Goal: Transaction & Acquisition: Purchase product/service

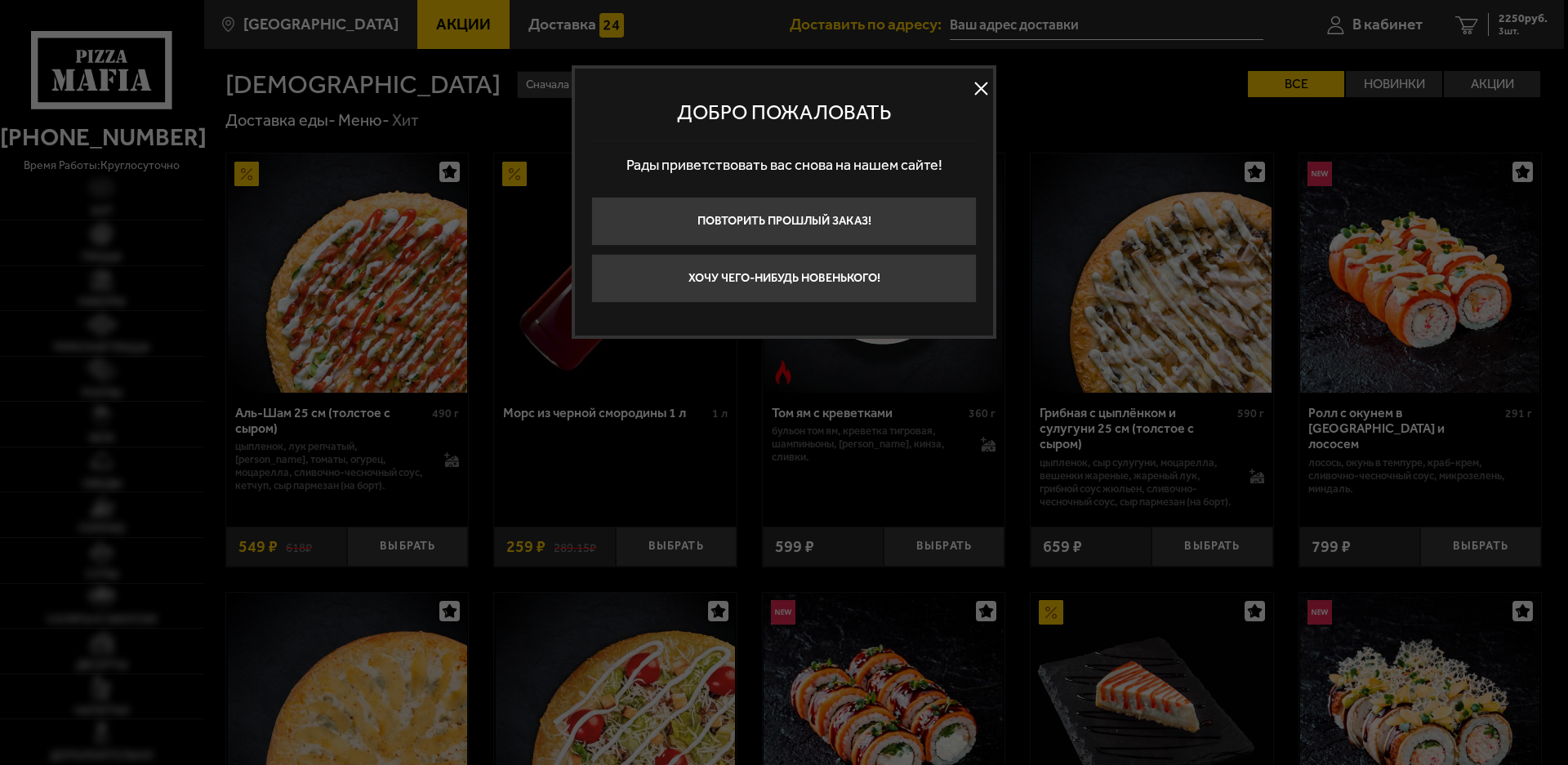
type input "[STREET_ADDRESS]"
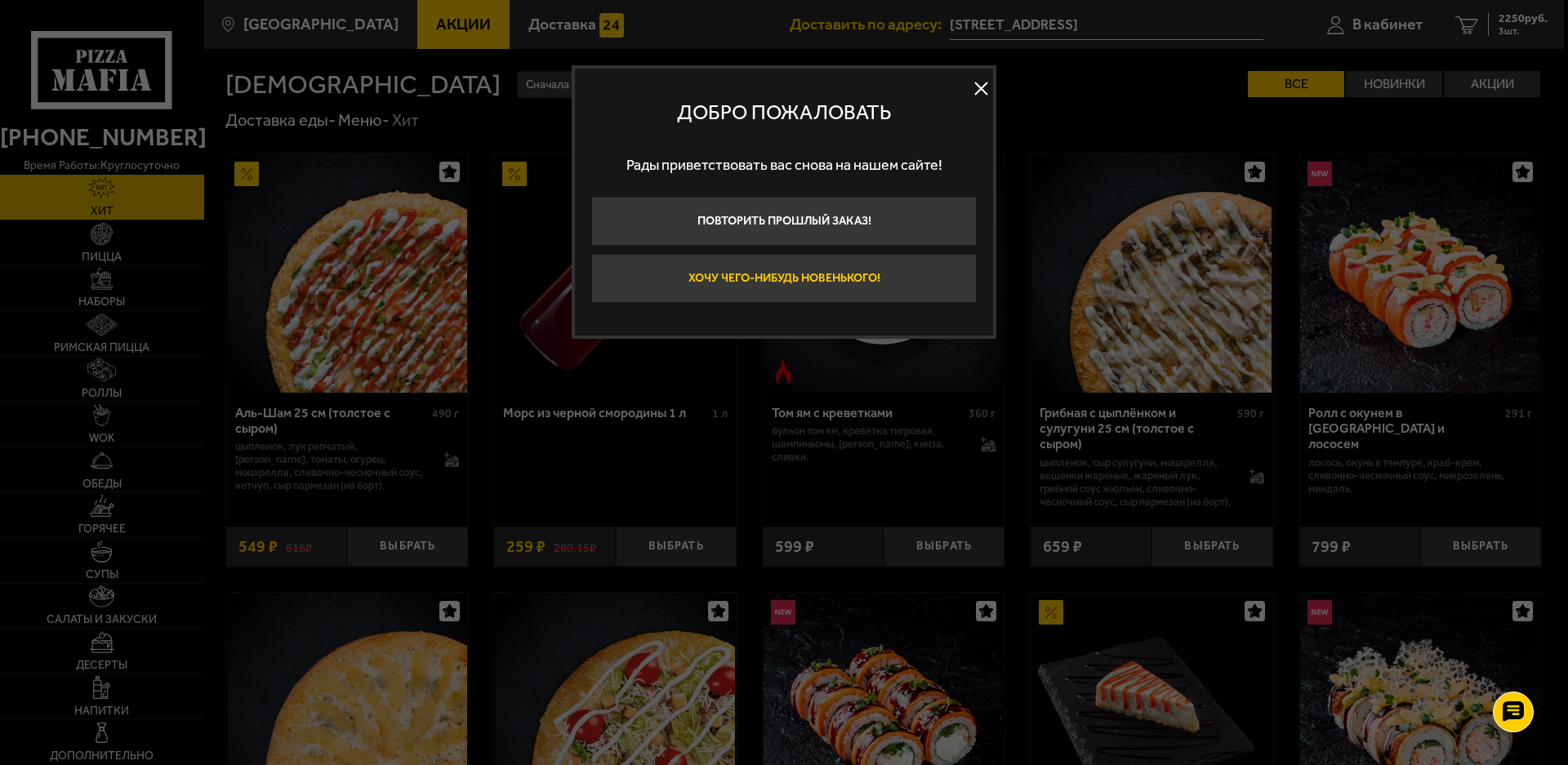
click at [787, 283] on button "Хочу чего-нибудь новенького!" at bounding box center [783, 279] width 385 height 49
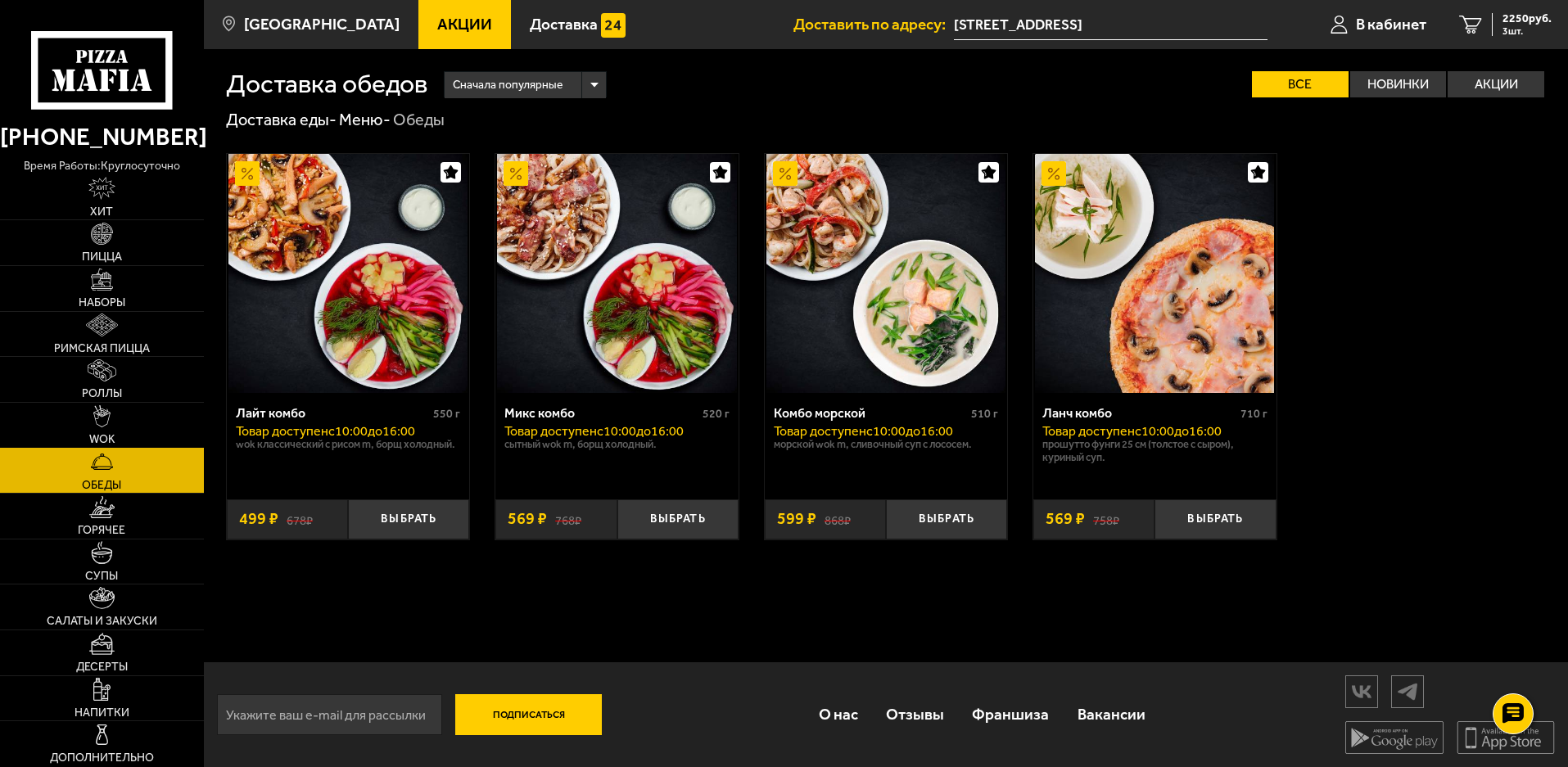
click at [109, 430] on link "WOK" at bounding box center [102, 425] width 204 height 45
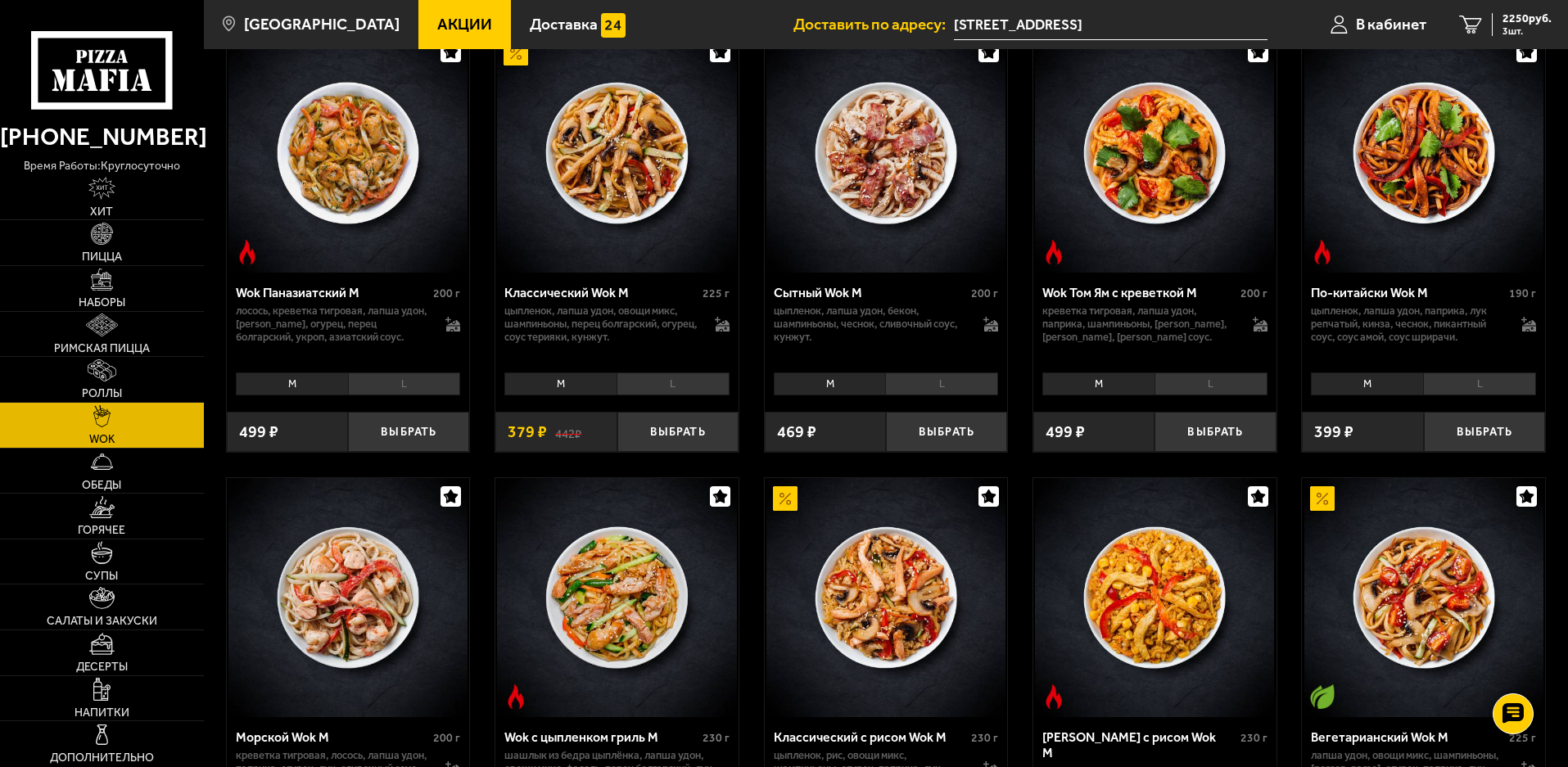
scroll to position [492, 0]
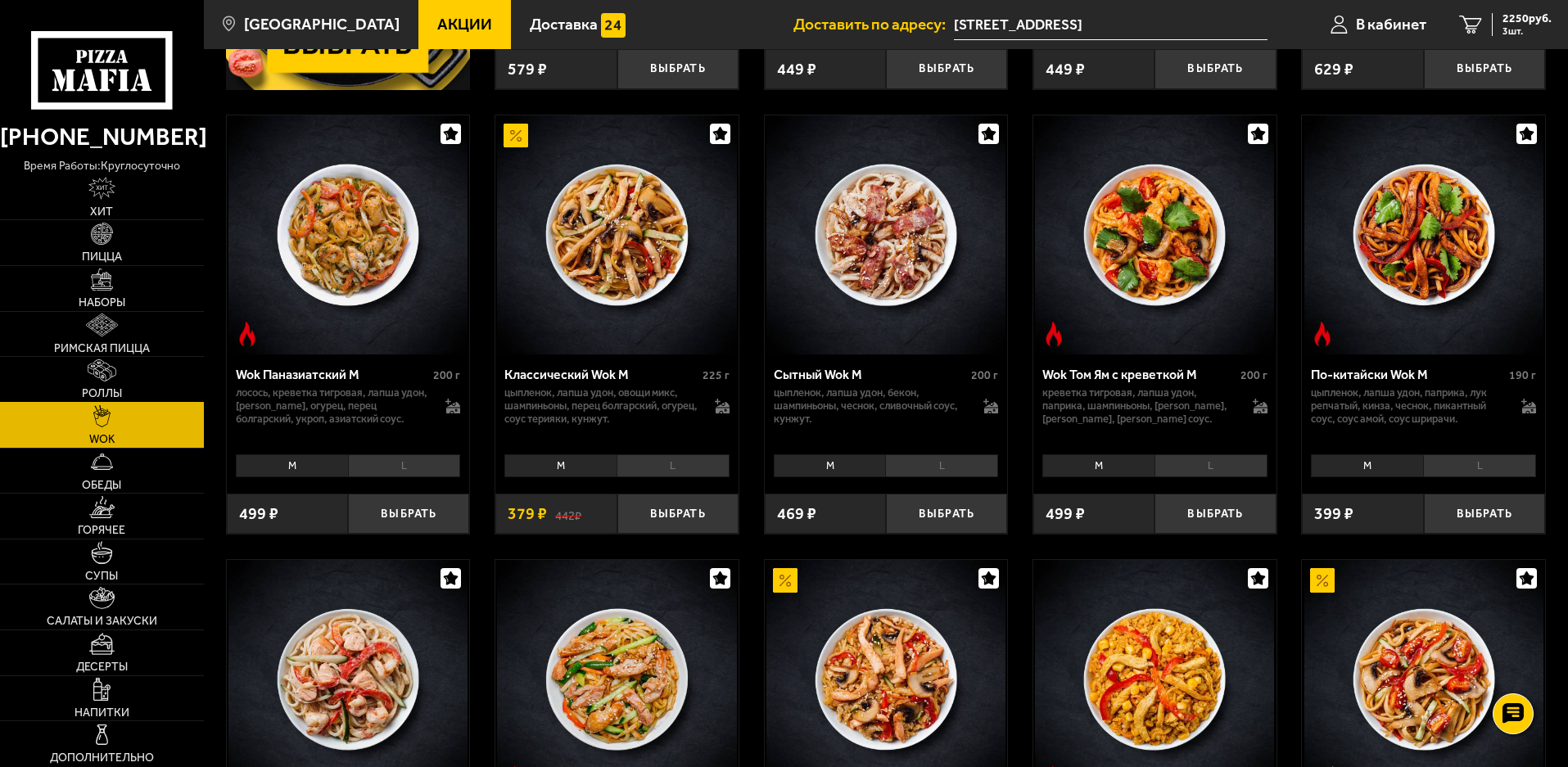
click at [106, 377] on img at bounding box center [102, 371] width 28 height 22
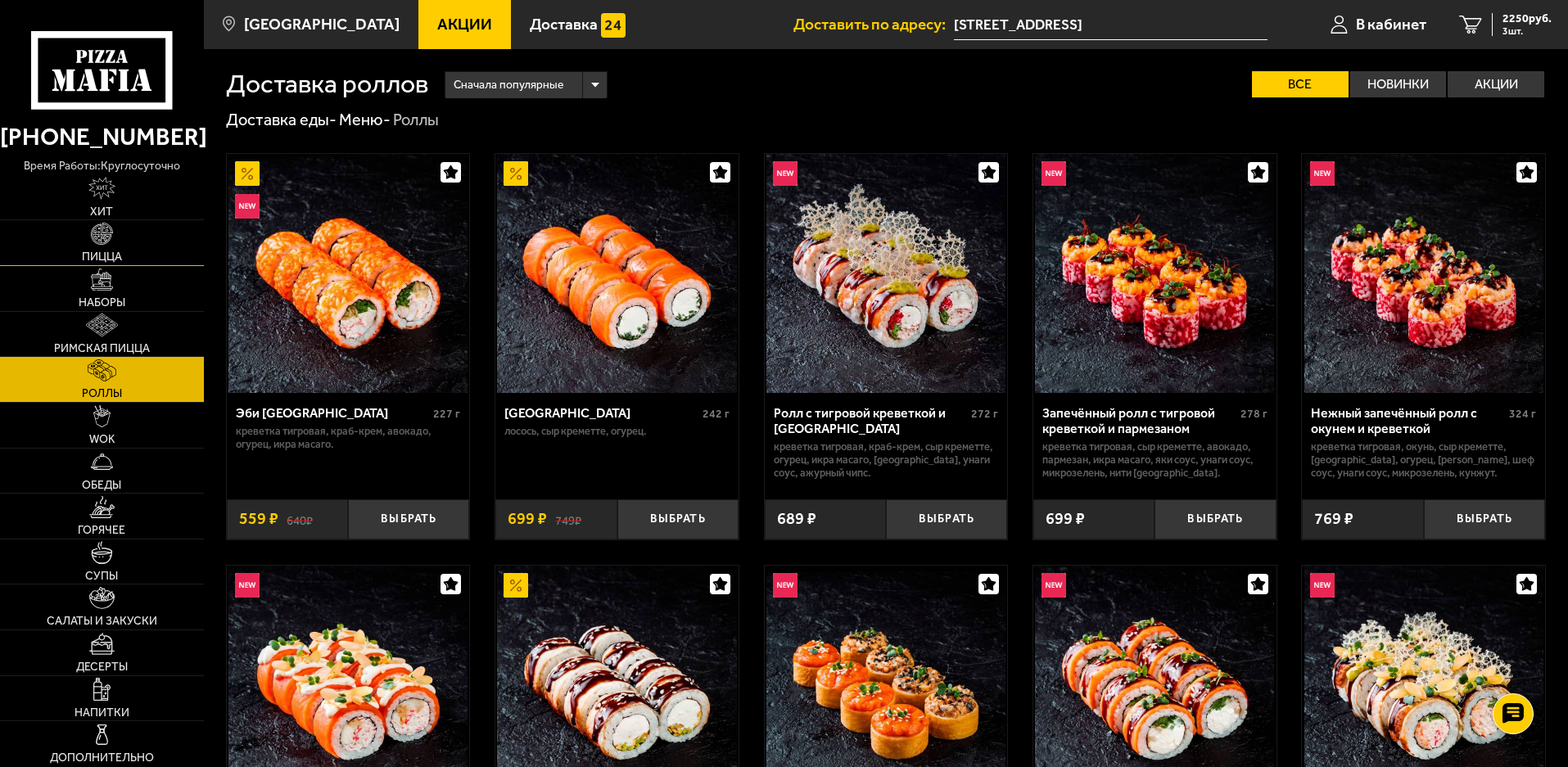
click at [148, 246] on link "Пицца" at bounding box center [102, 242] width 204 height 45
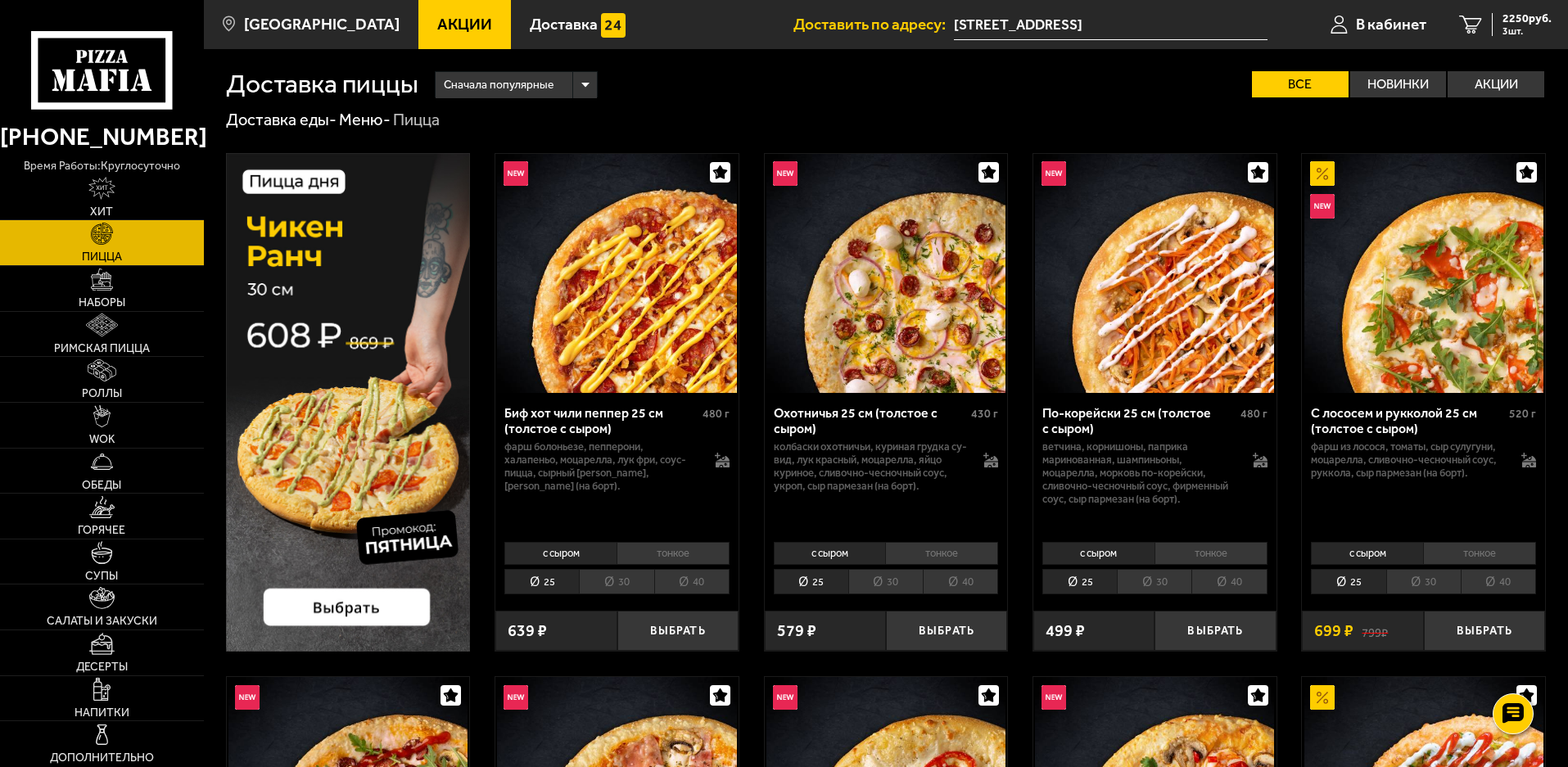
scroll to position [82, 0]
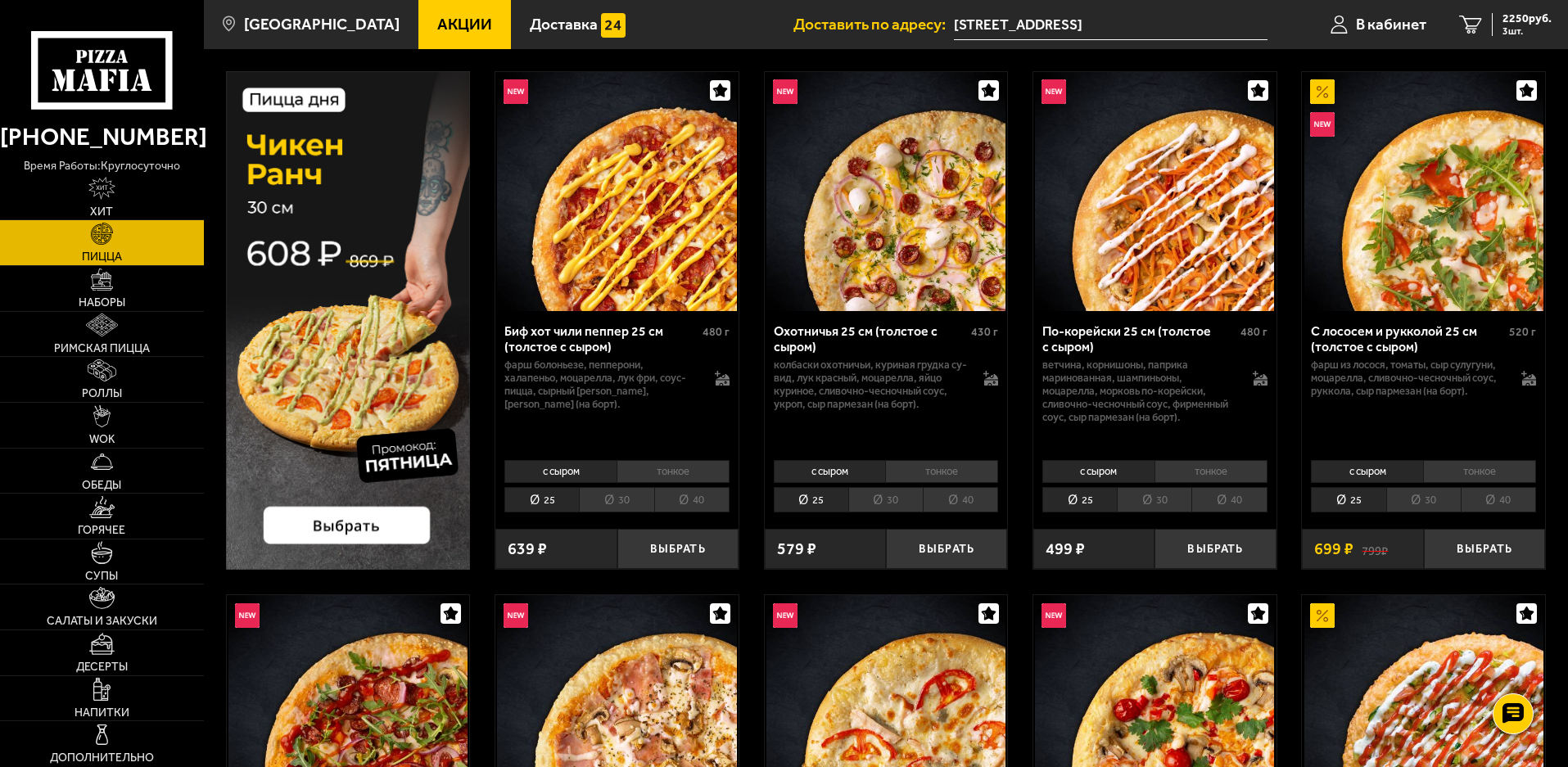
click at [317, 223] on img at bounding box center [348, 321] width 245 height 499
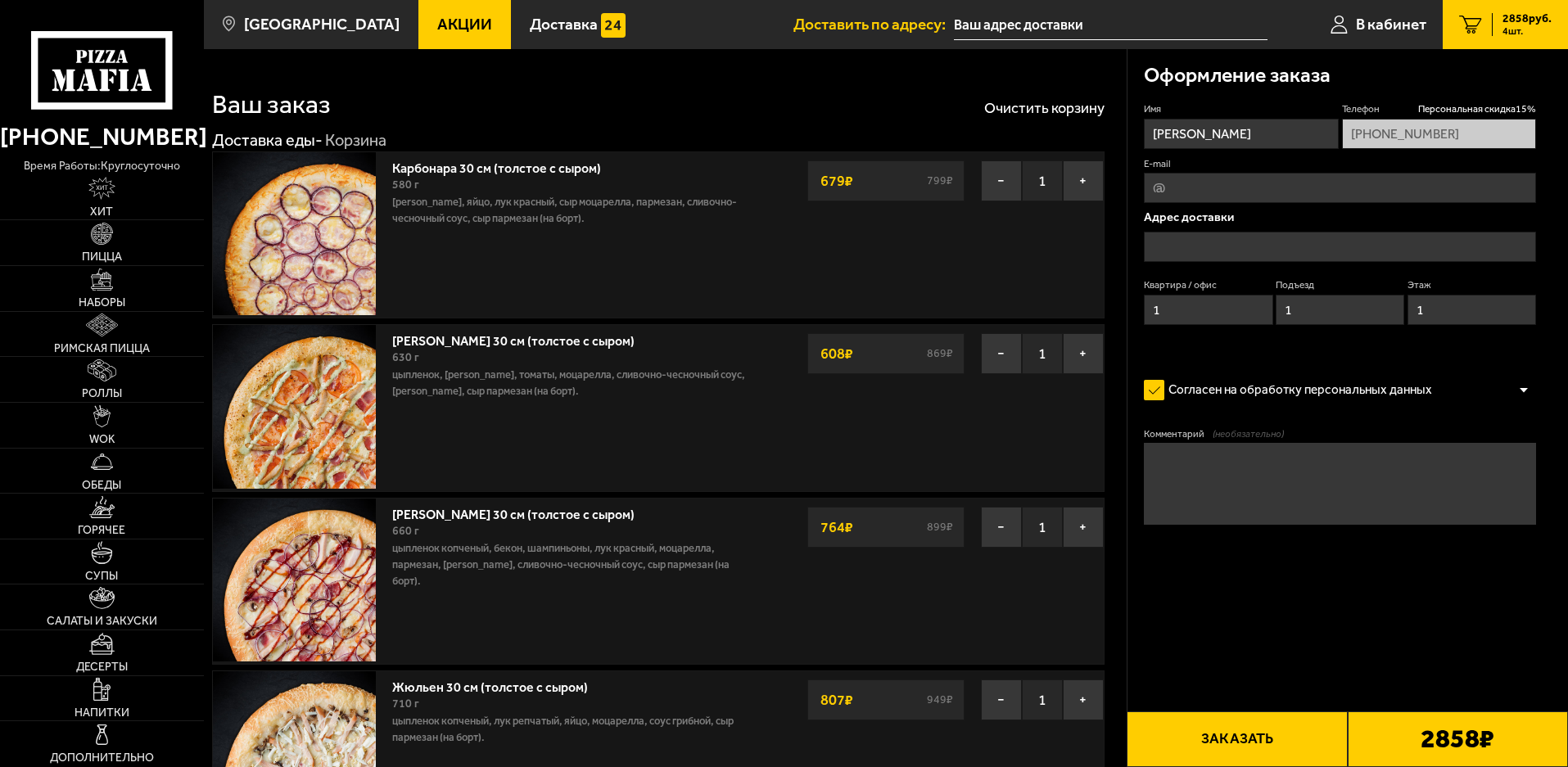
type input "[STREET_ADDRESS]"
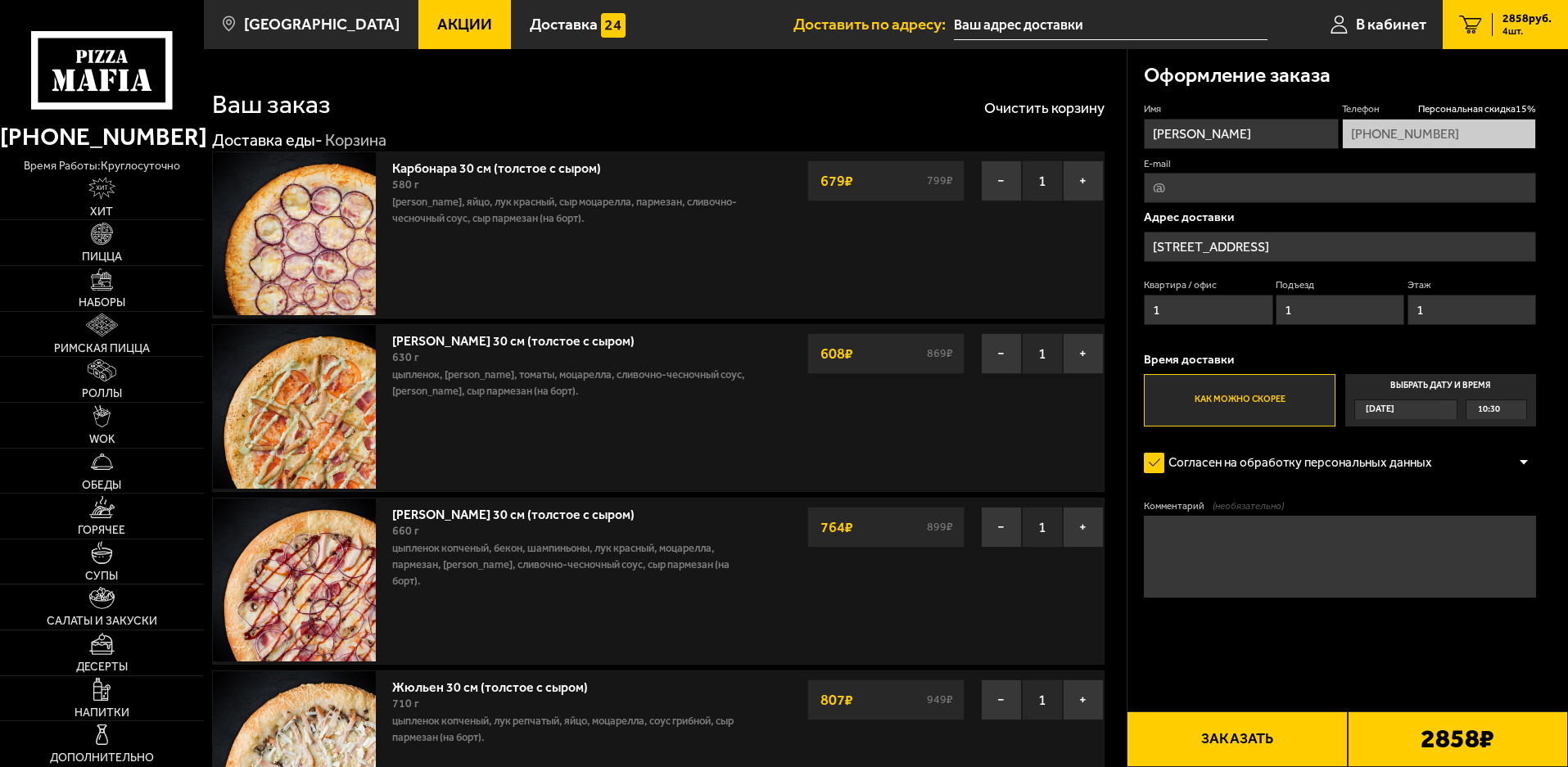
type input "[STREET_ADDRESS]"
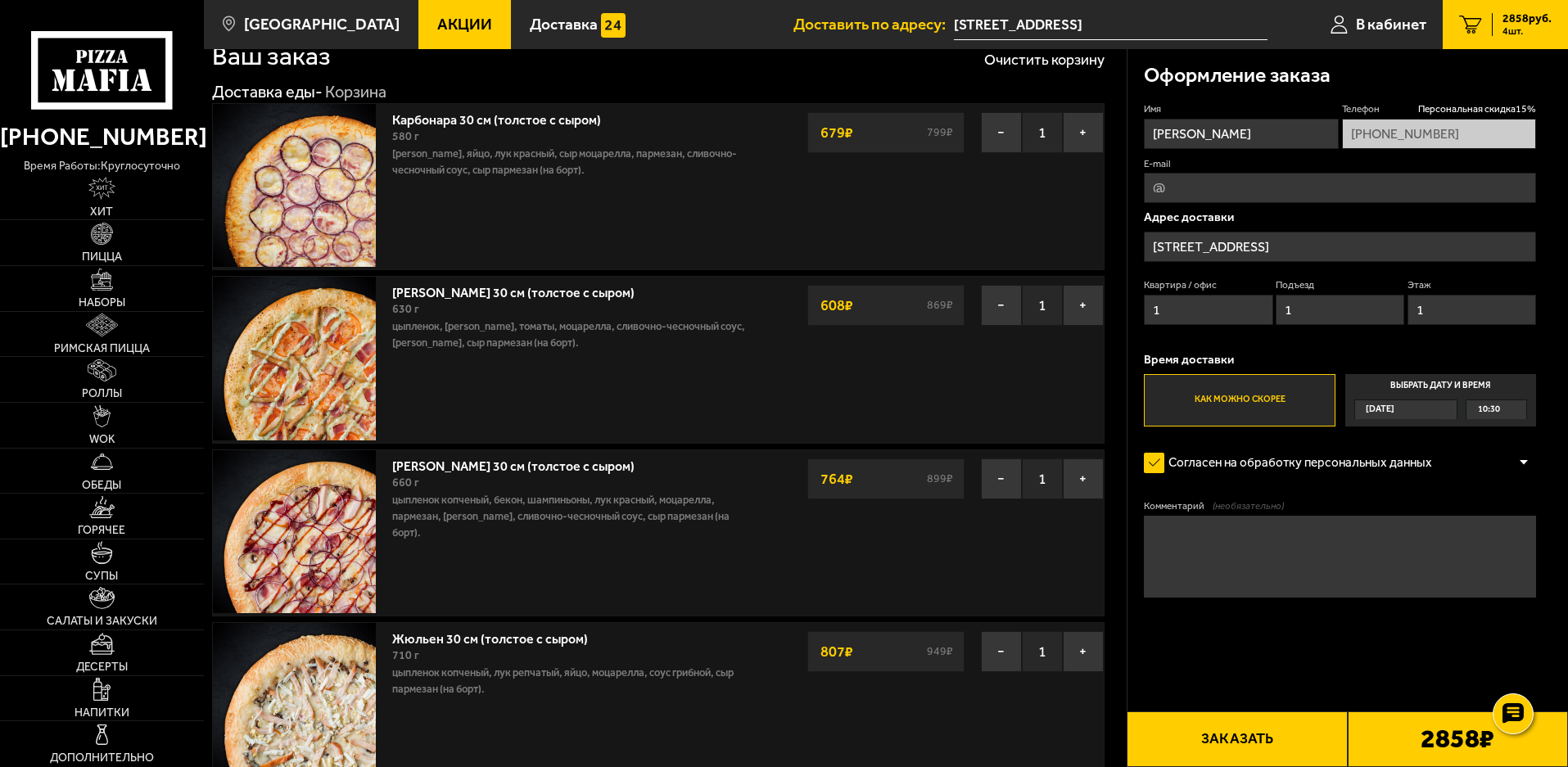
scroll to position [82, 0]
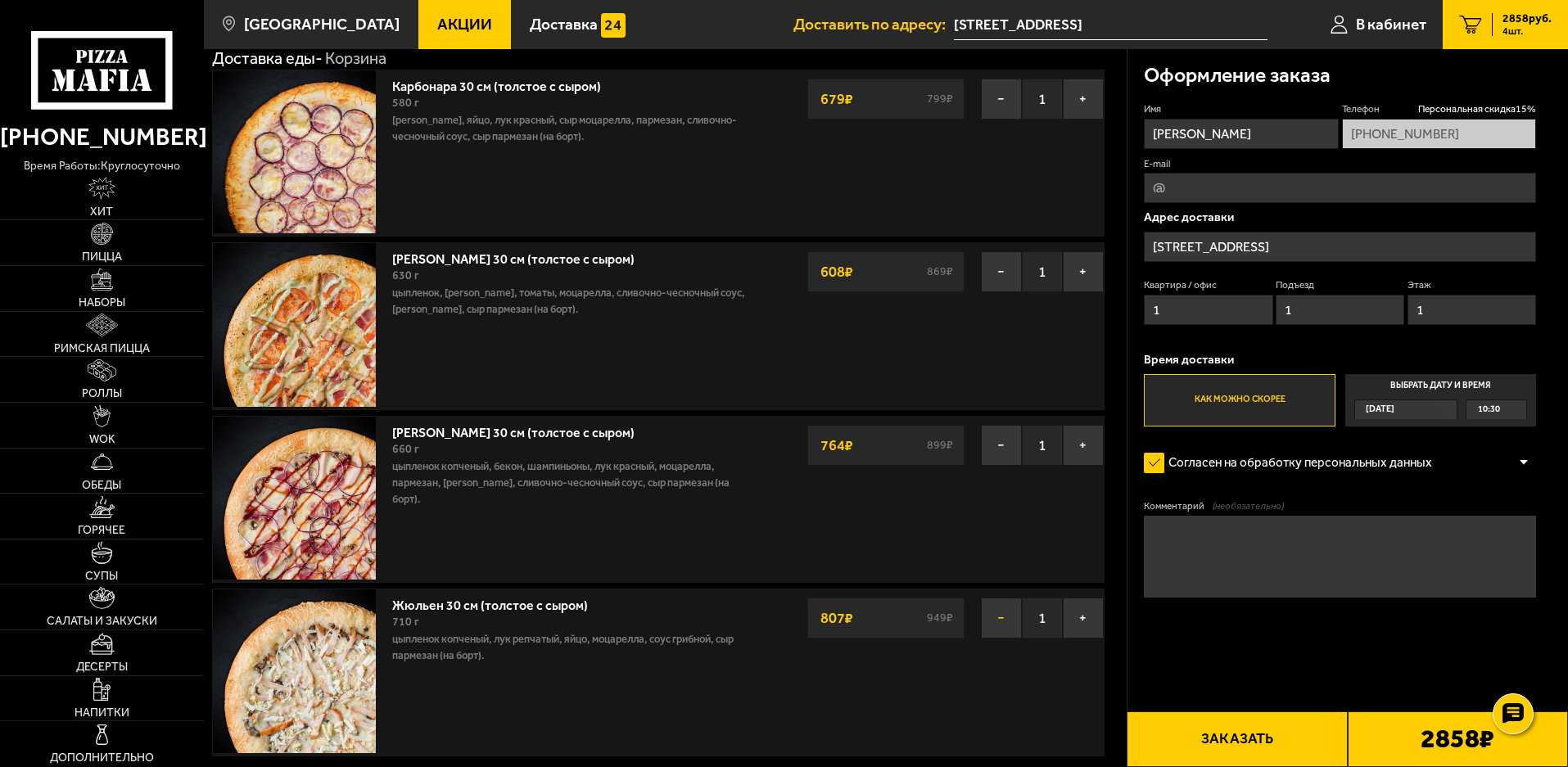
click at [993, 614] on button "−" at bounding box center [1001, 618] width 41 height 41
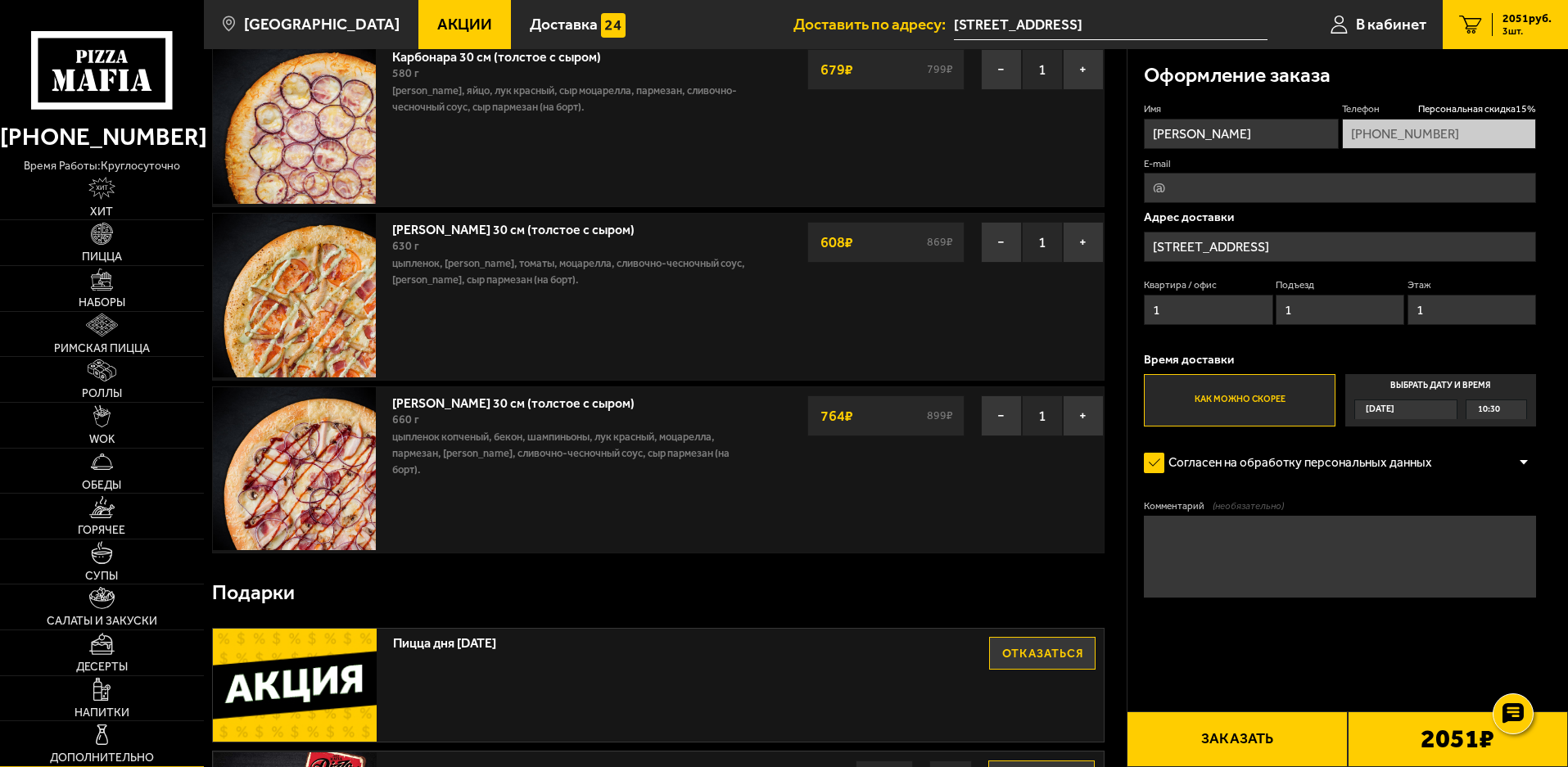
scroll to position [164, 0]
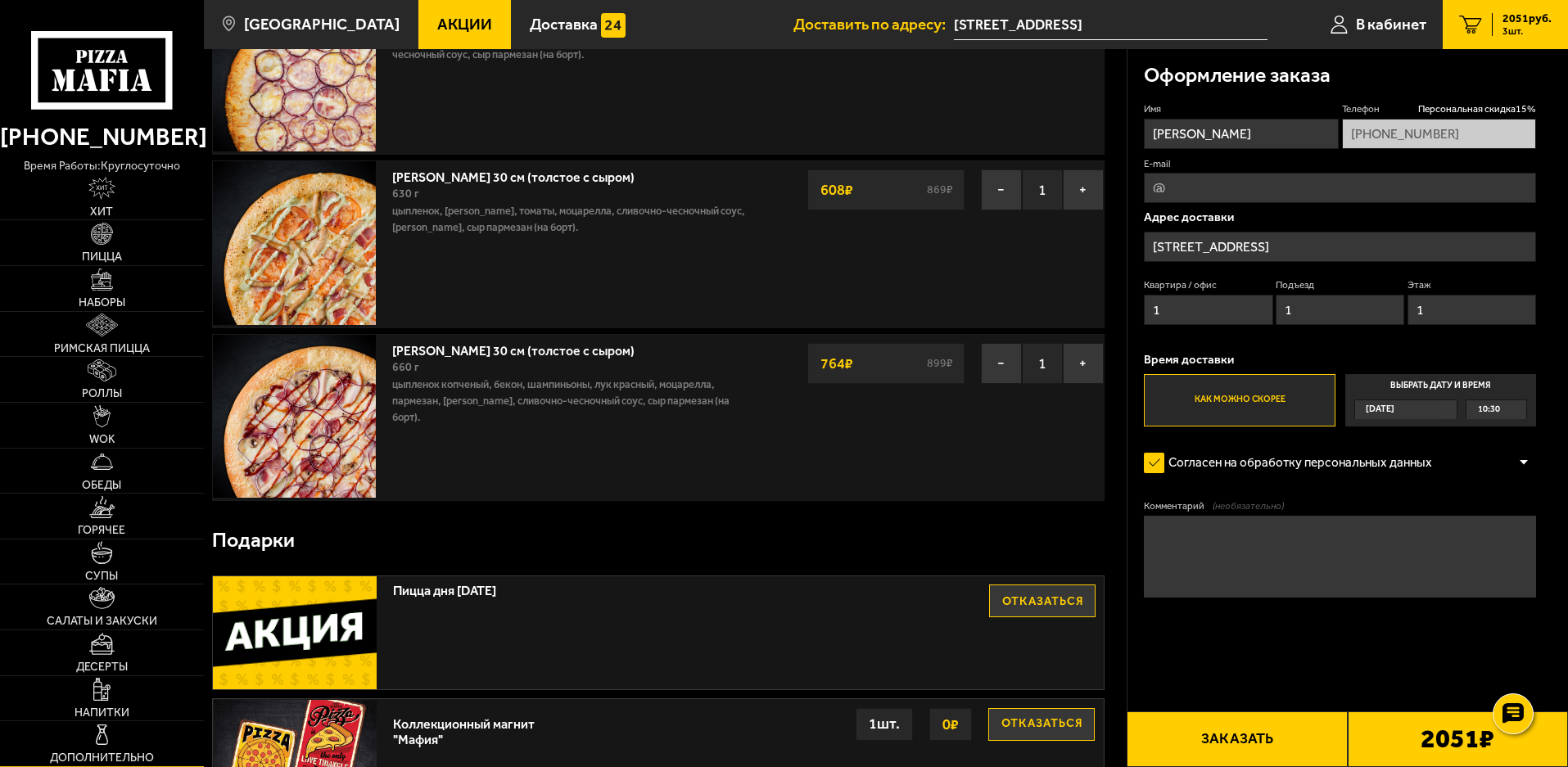
click at [97, 739] on img at bounding box center [102, 735] width 22 height 22
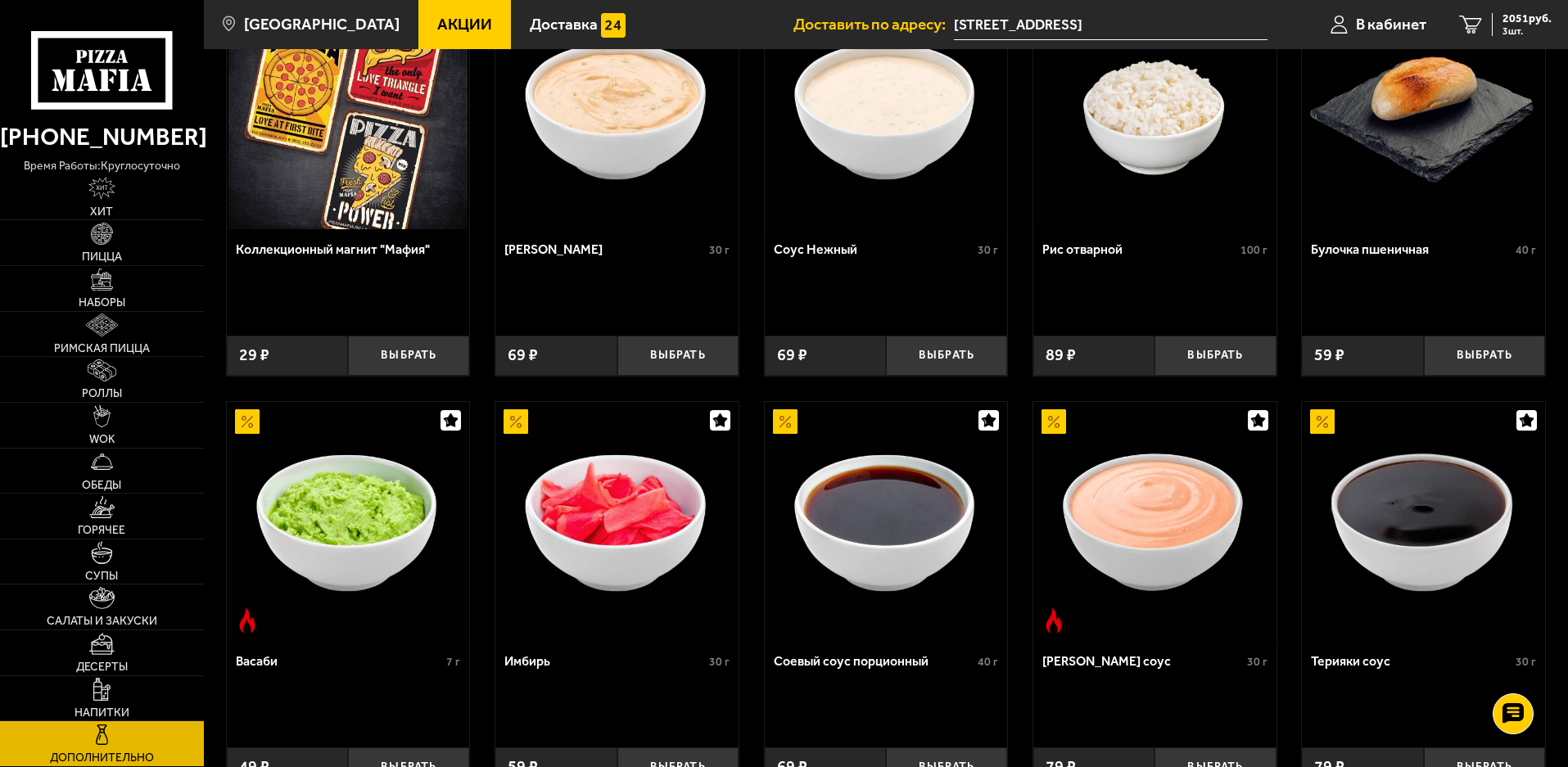
scroll to position [82, 0]
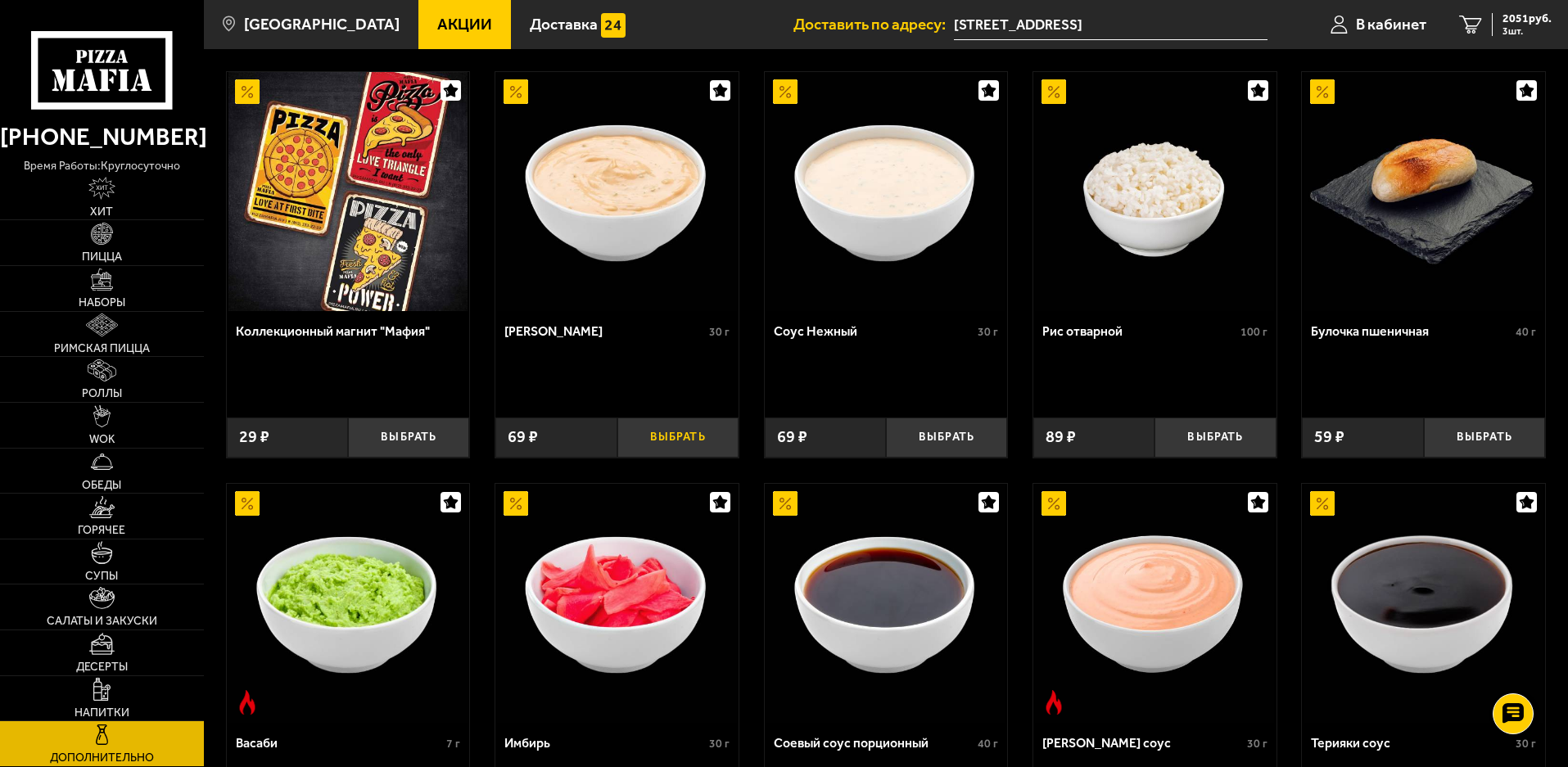
click at [688, 434] on button "Выбрать" at bounding box center [678, 438] width 121 height 40
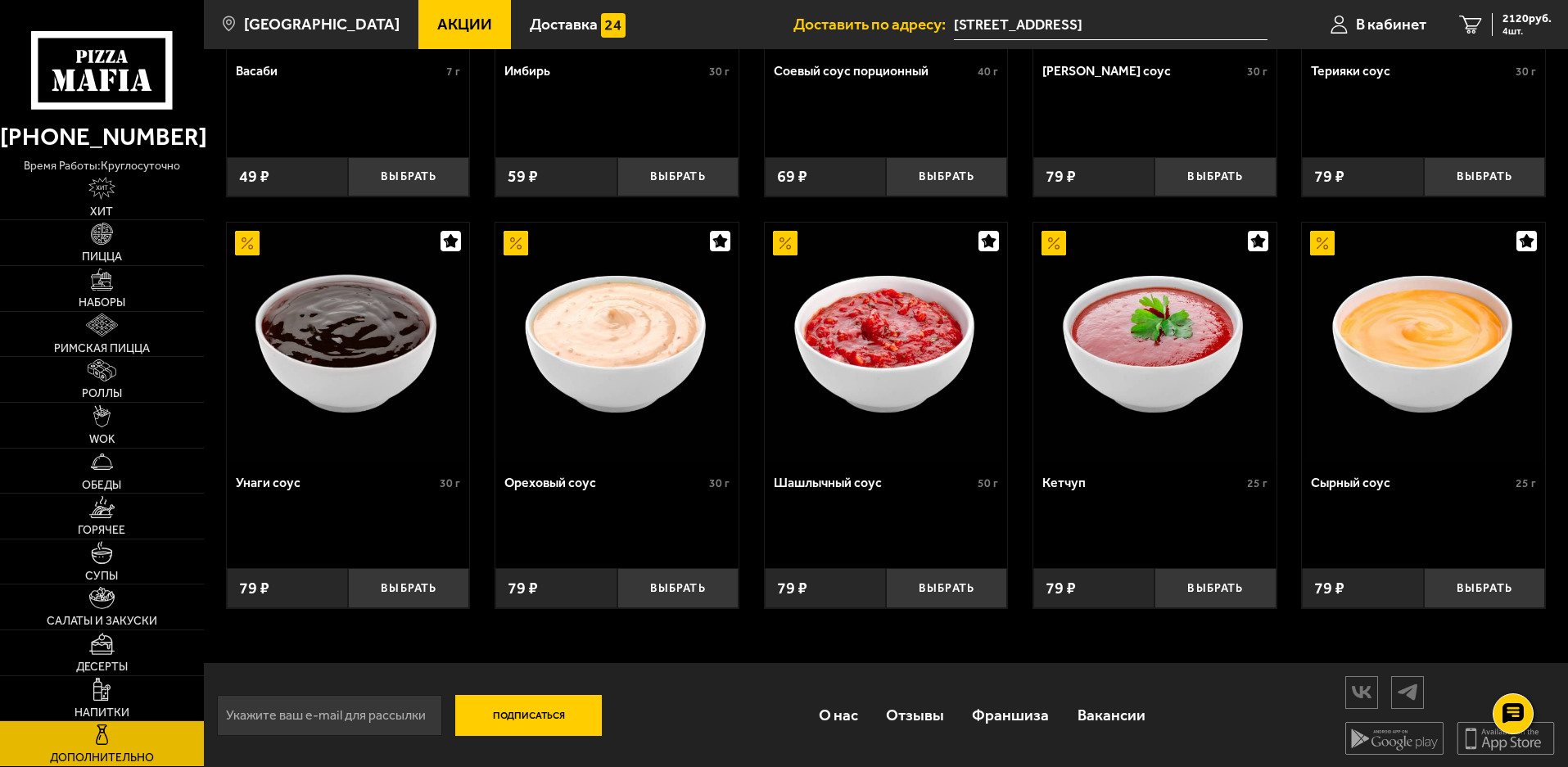
scroll to position [759, 0]
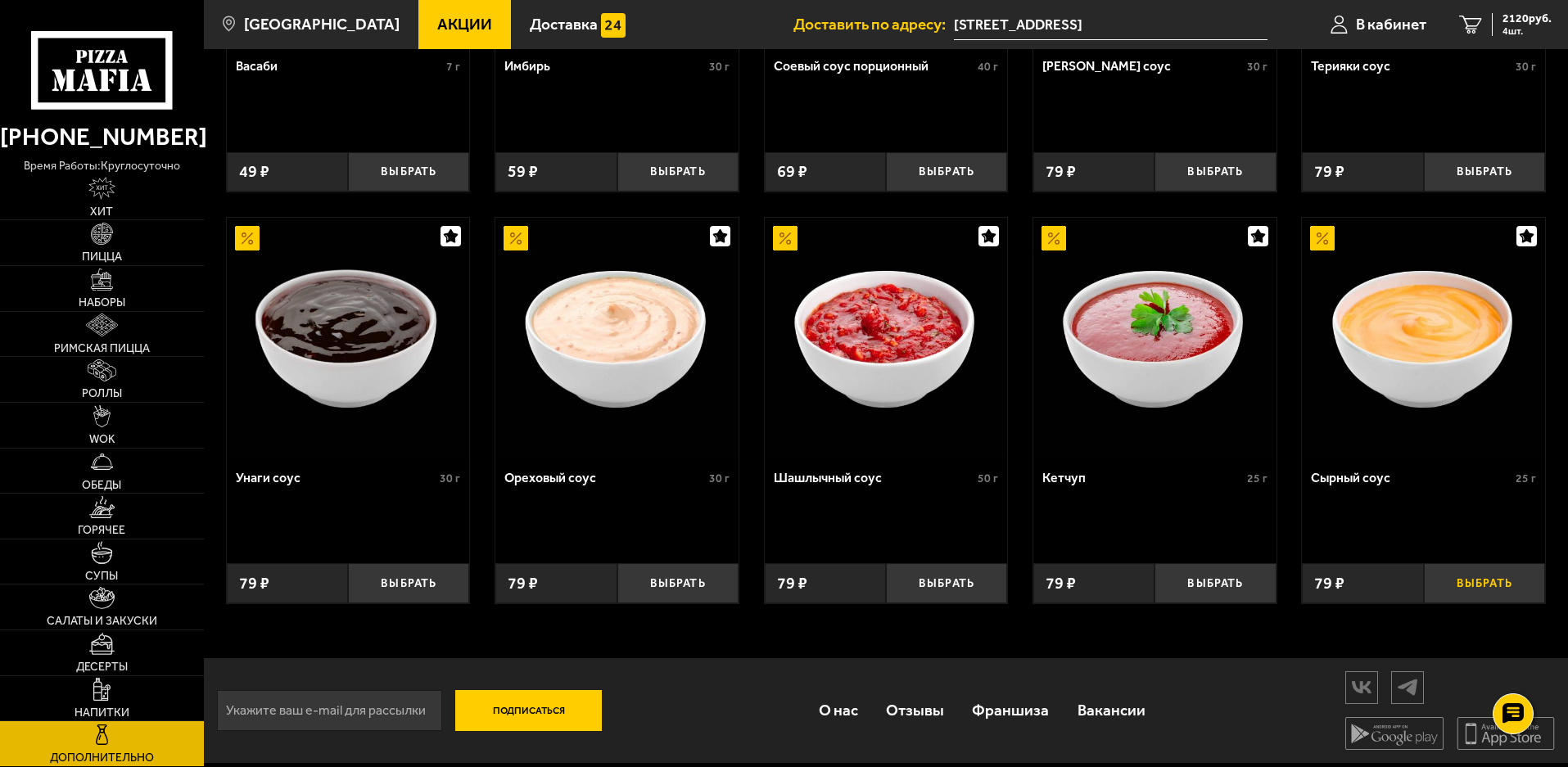
click at [1475, 588] on button "Выбрать" at bounding box center [1485, 584] width 121 height 40
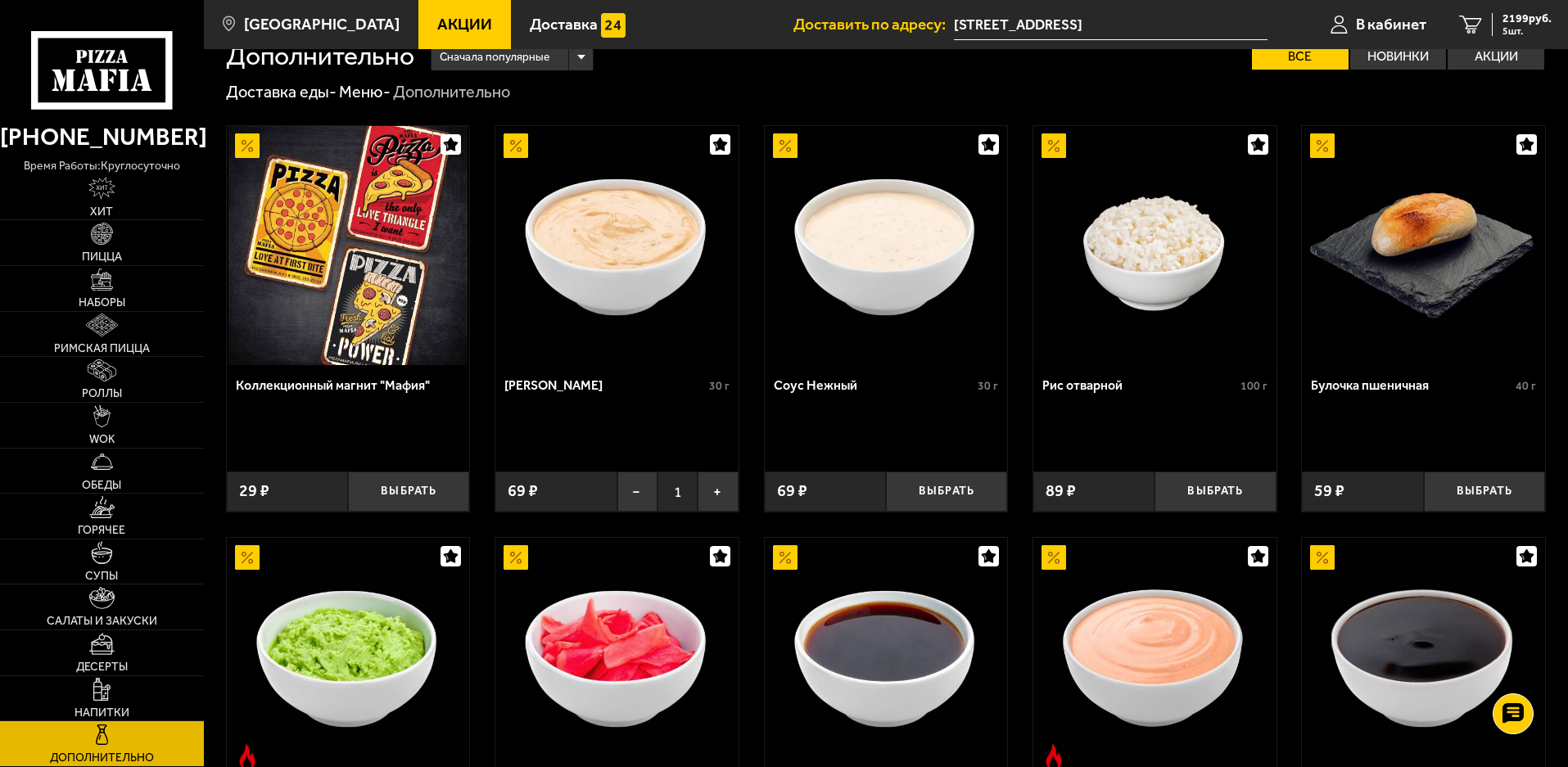
scroll to position [22, 0]
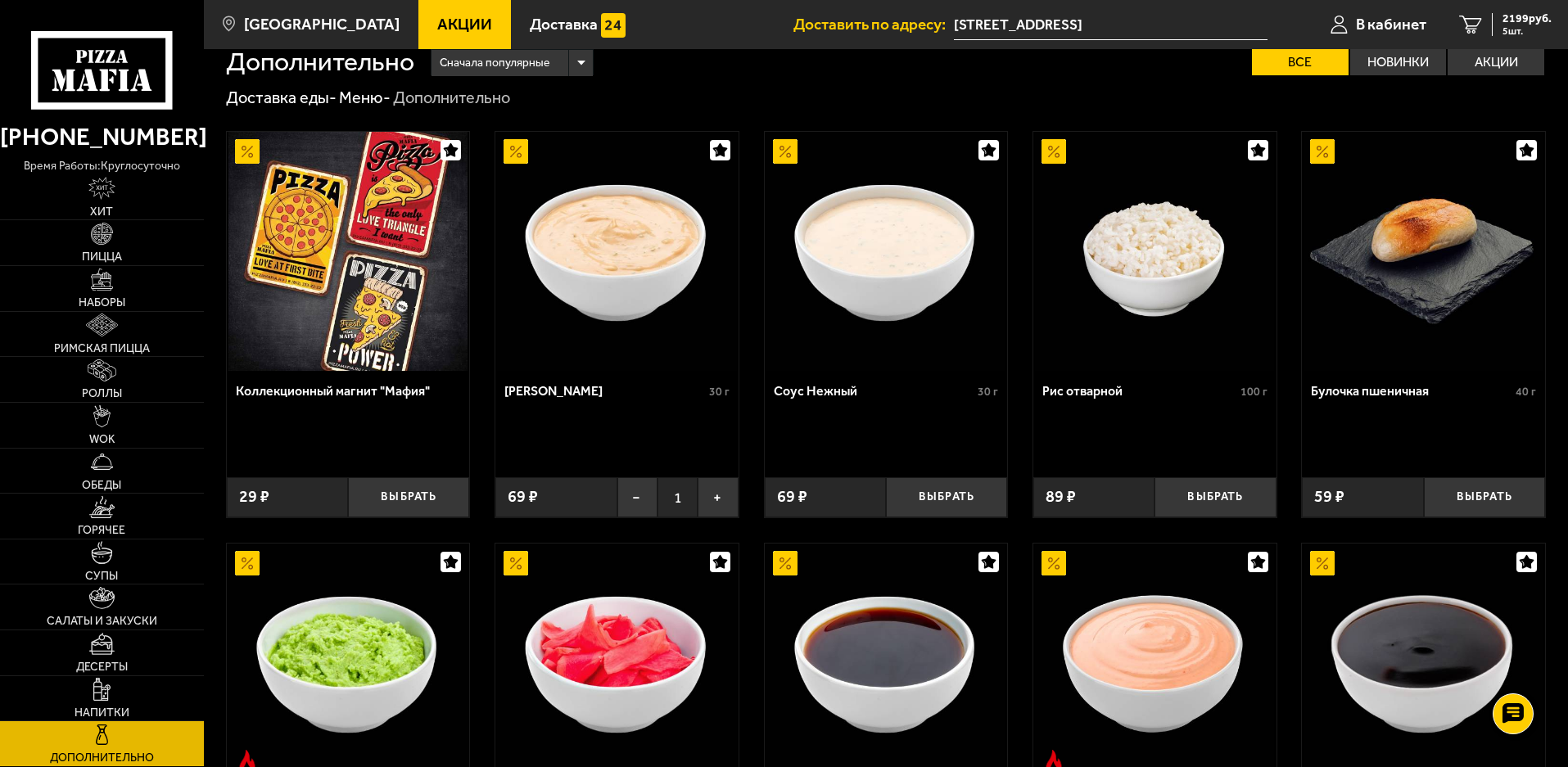
click at [621, 313] on img at bounding box center [617, 251] width 239 height 239
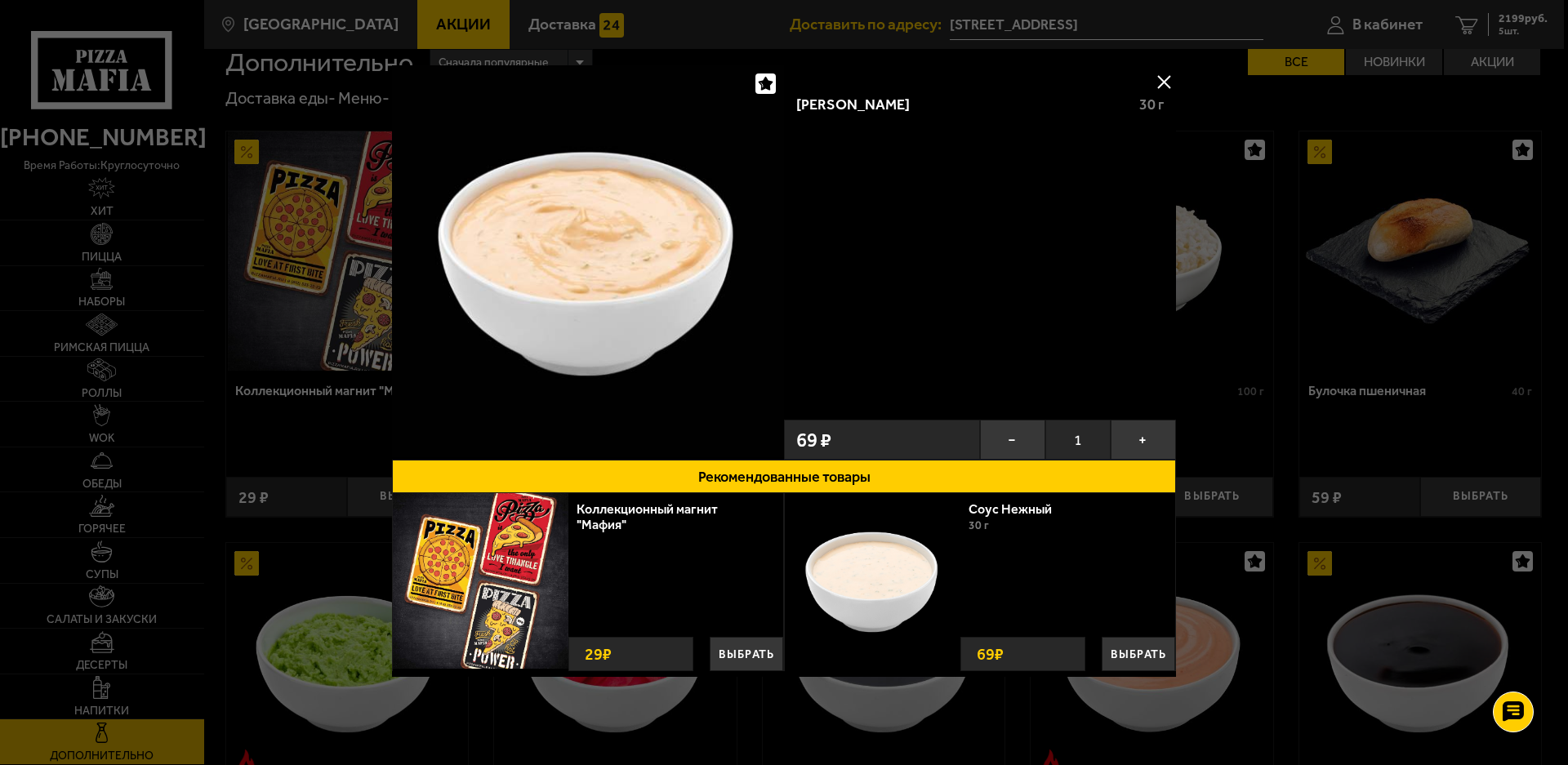
click at [1165, 78] on button at bounding box center [1164, 81] width 25 height 25
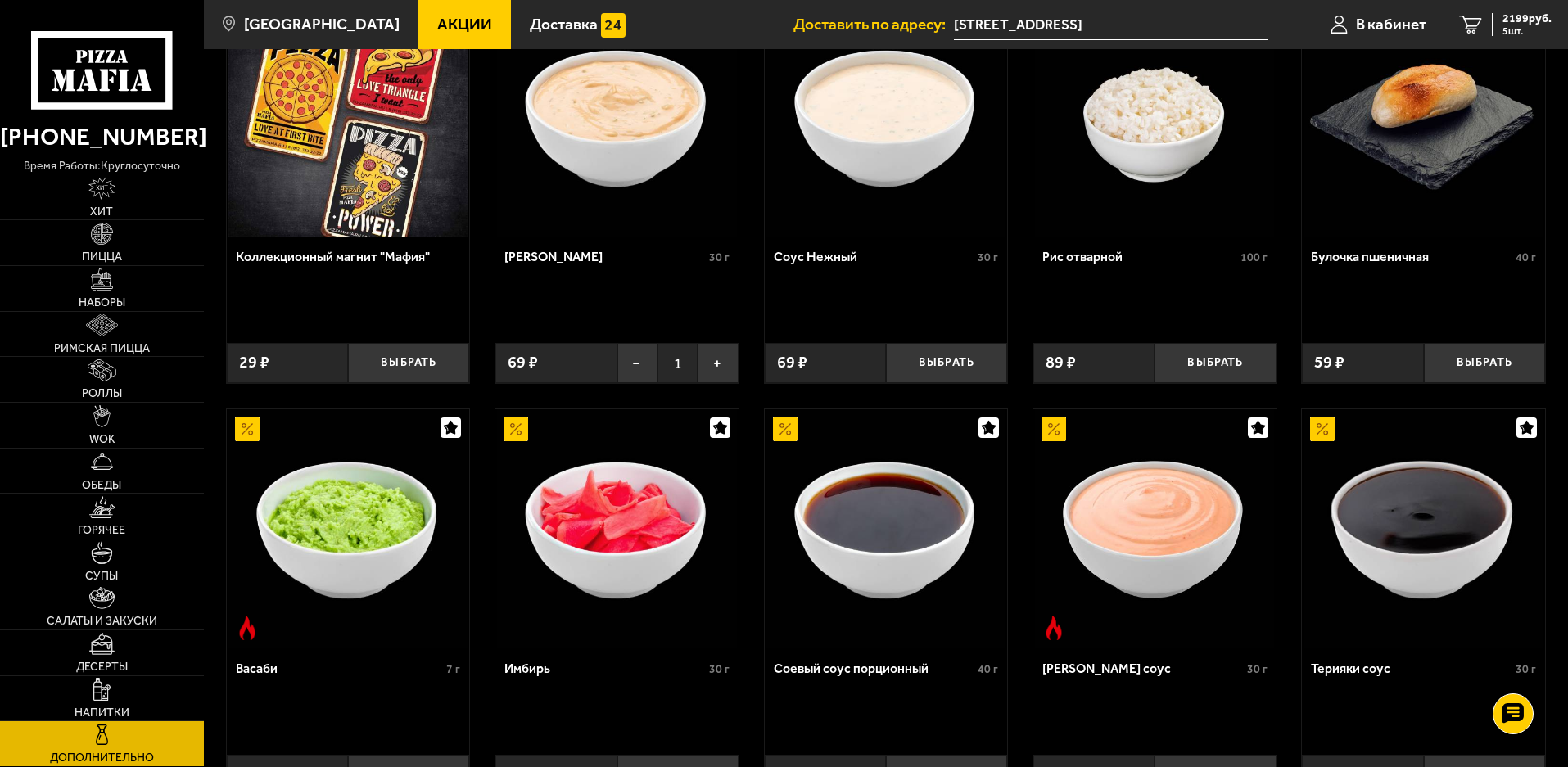
scroll to position [104, 0]
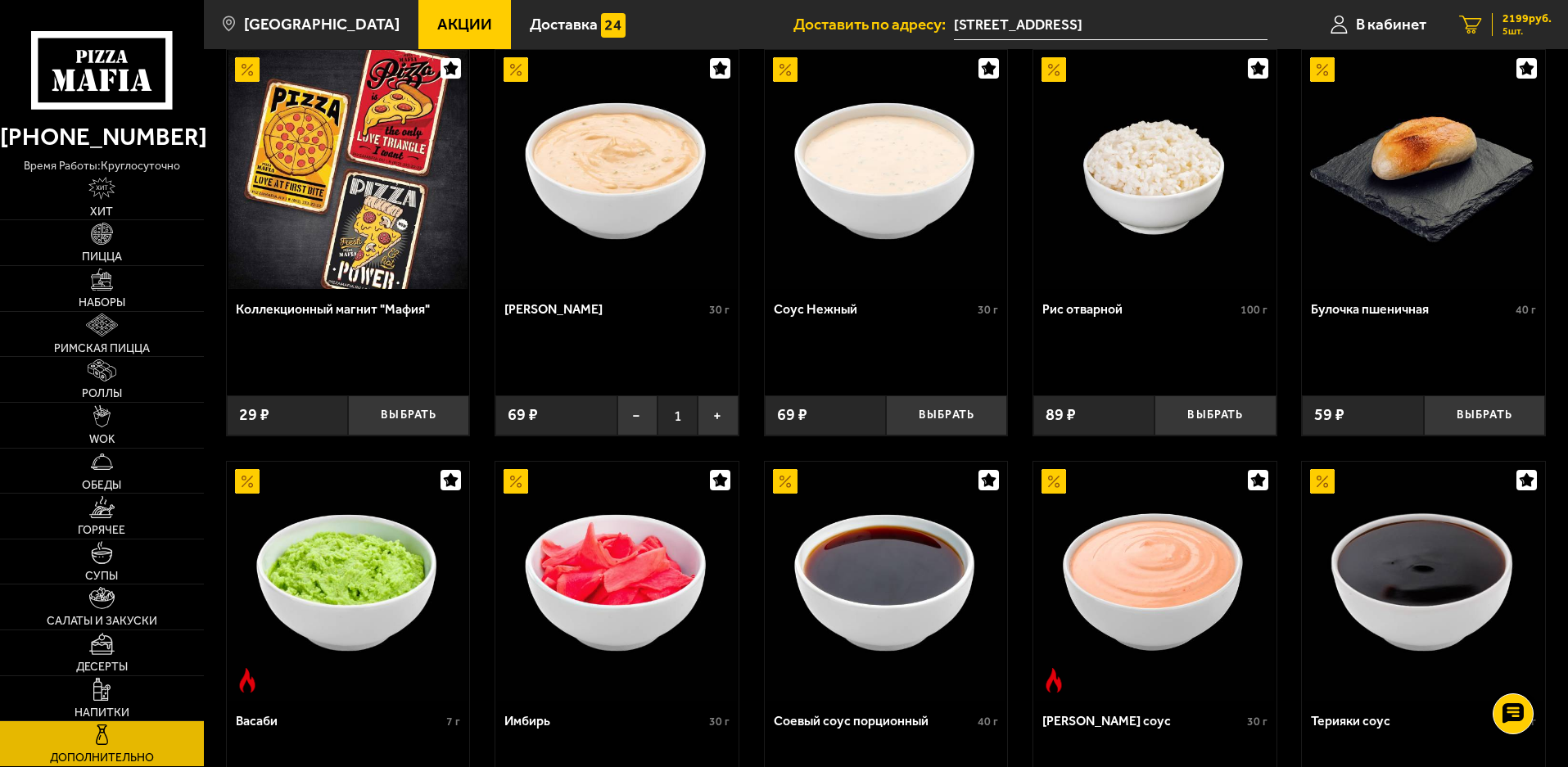
click at [1521, 24] on span "2199 руб." at bounding box center [1528, 18] width 50 height 11
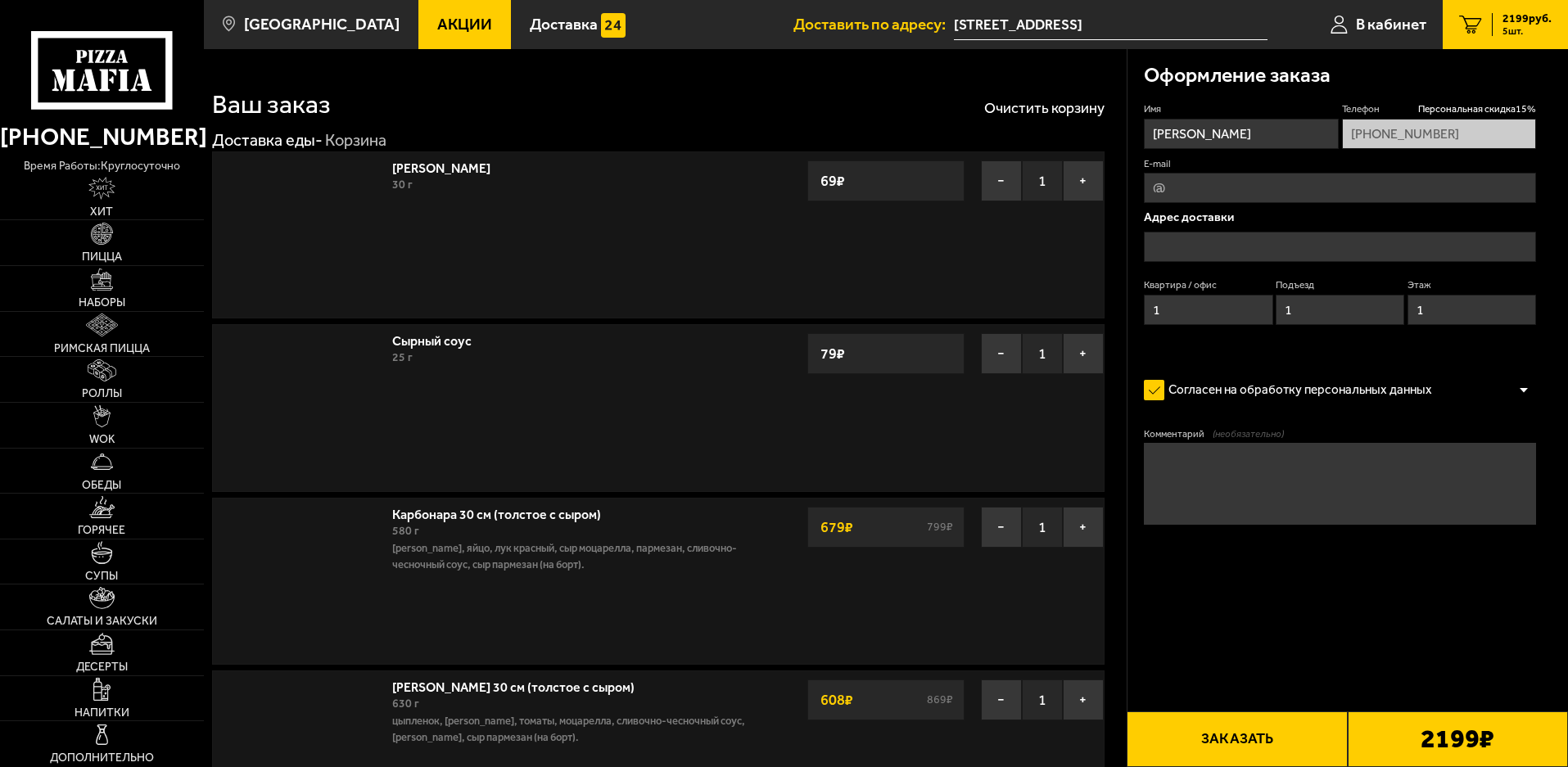
type input "[STREET_ADDRESS]"
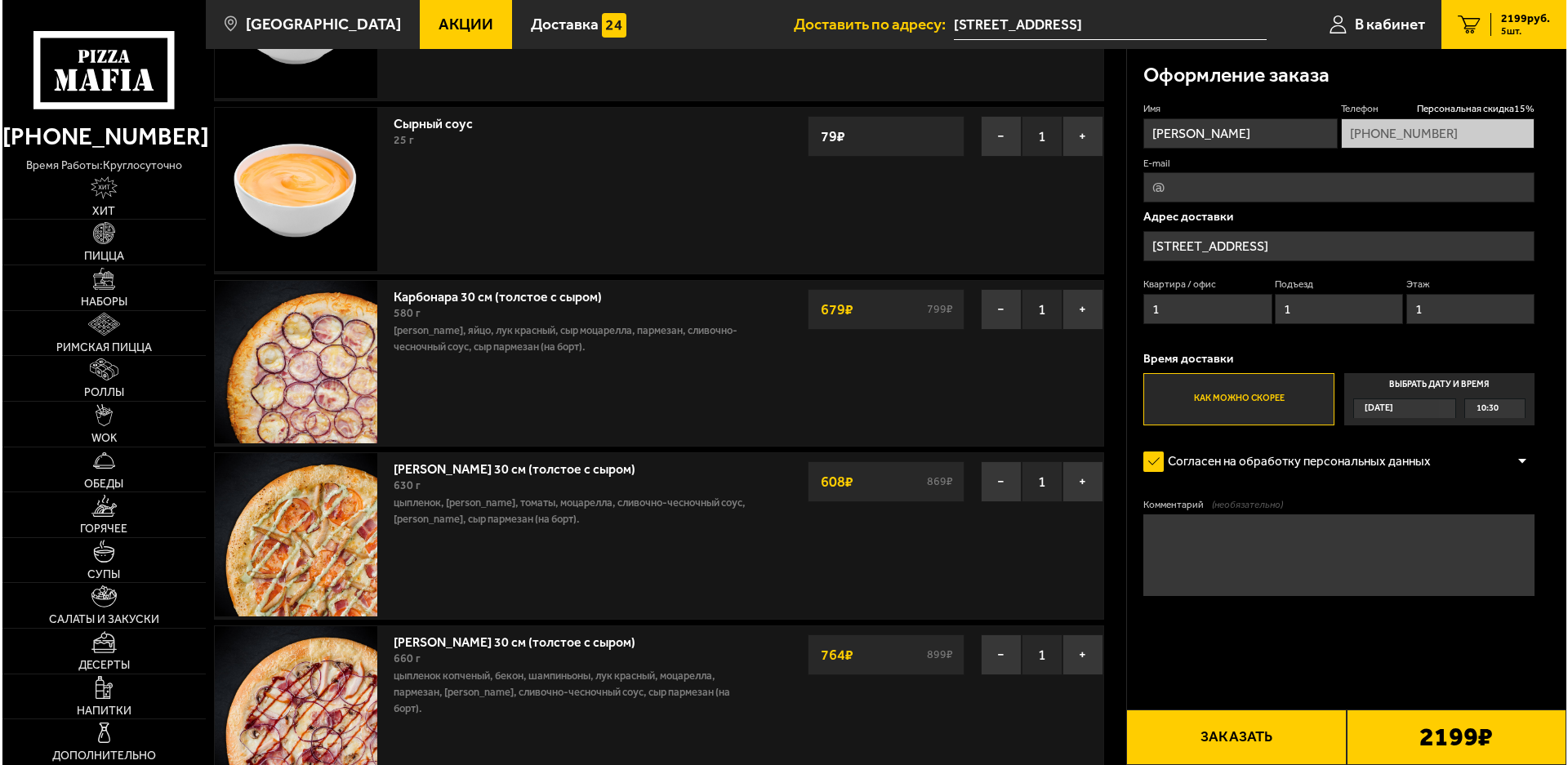
scroll to position [245, 0]
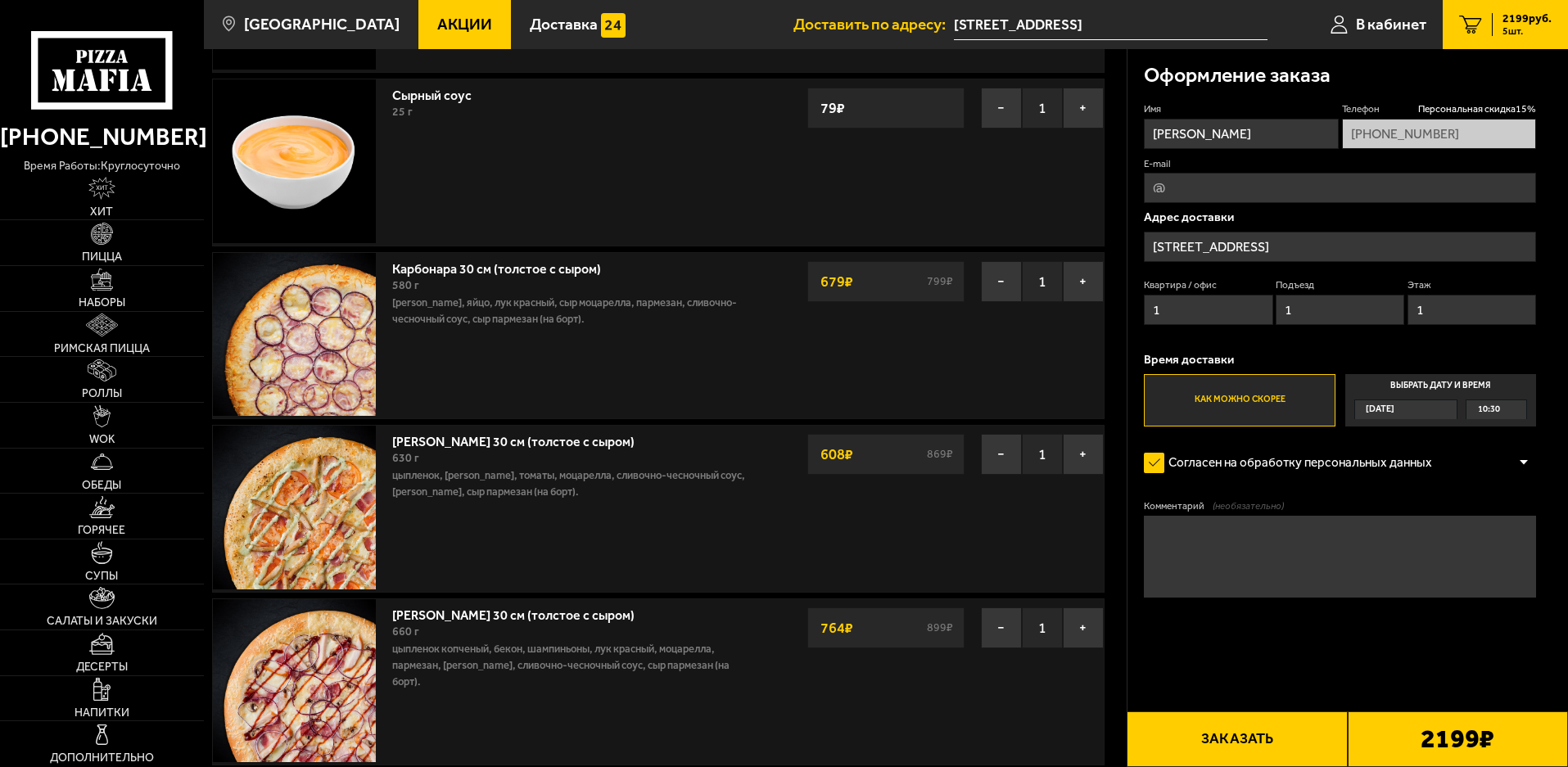
click at [1239, 722] on button "Заказать" at bounding box center [1237, 739] width 220 height 56
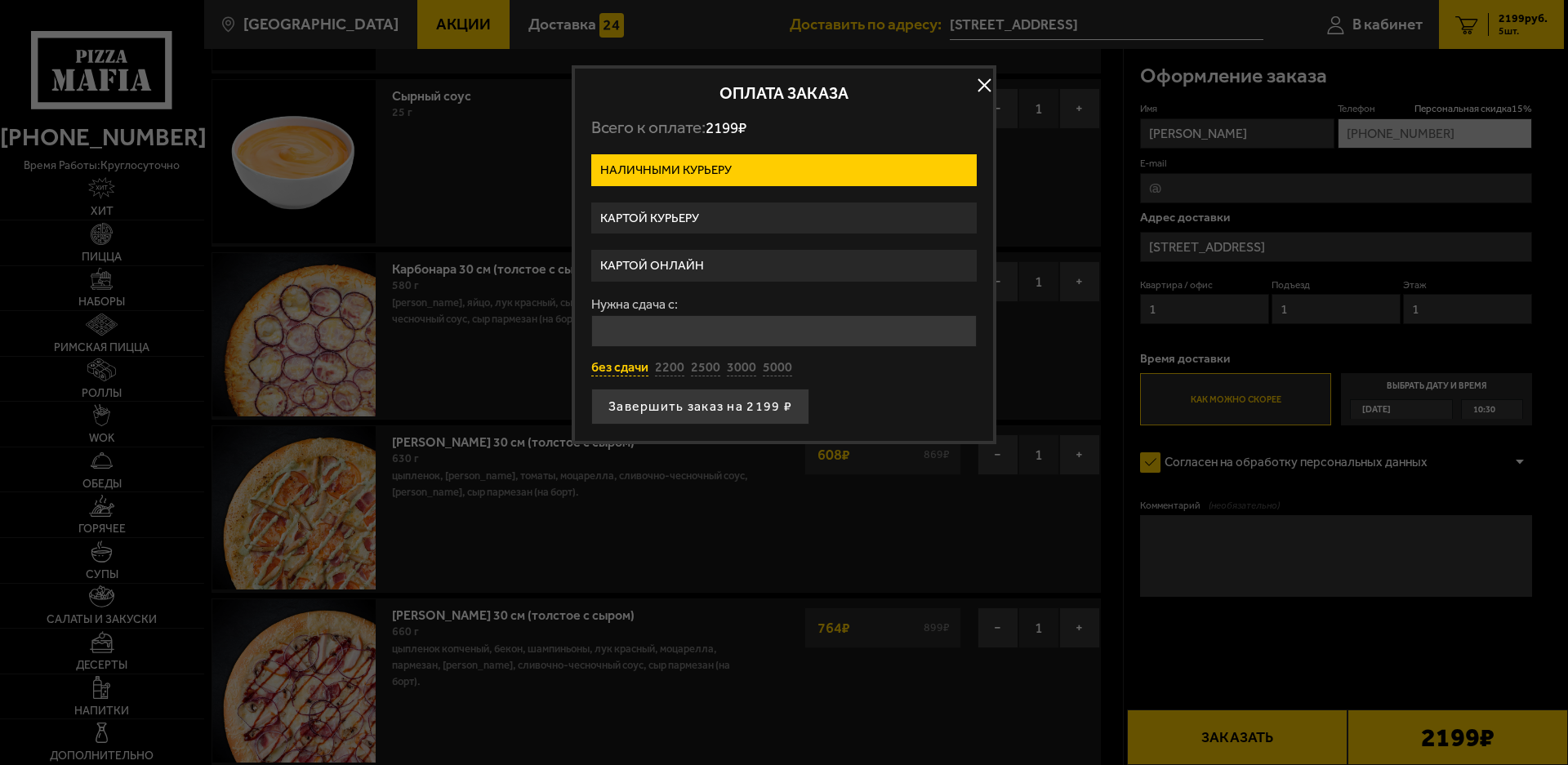
click at [634, 372] on button "без сдачи" at bounding box center [619, 369] width 57 height 18
type input "0"
click at [698, 415] on button "Завершить заказ на 2199 ₽" at bounding box center [700, 406] width 218 height 36
